Goal: Use online tool/utility

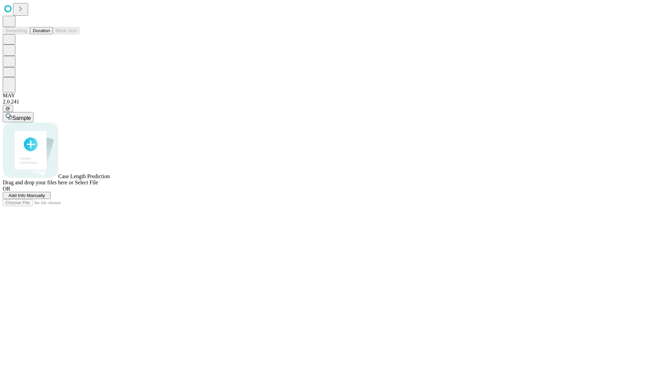
click at [50, 34] on button "Duration" at bounding box center [41, 30] width 23 height 7
click at [31, 115] on span "Sample" at bounding box center [21, 118] width 18 height 6
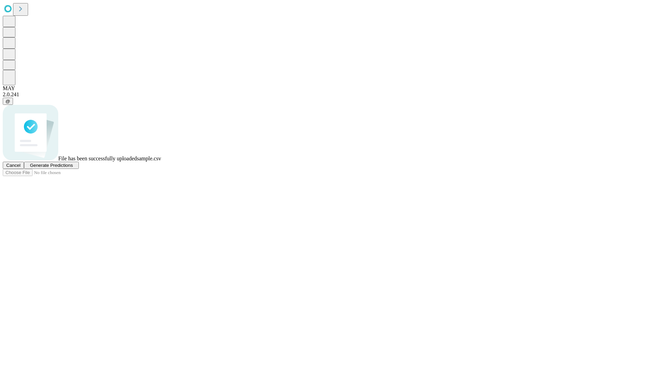
click at [73, 168] on span "Generate Predictions" at bounding box center [51, 165] width 43 height 5
